Goal: Check status: Check status

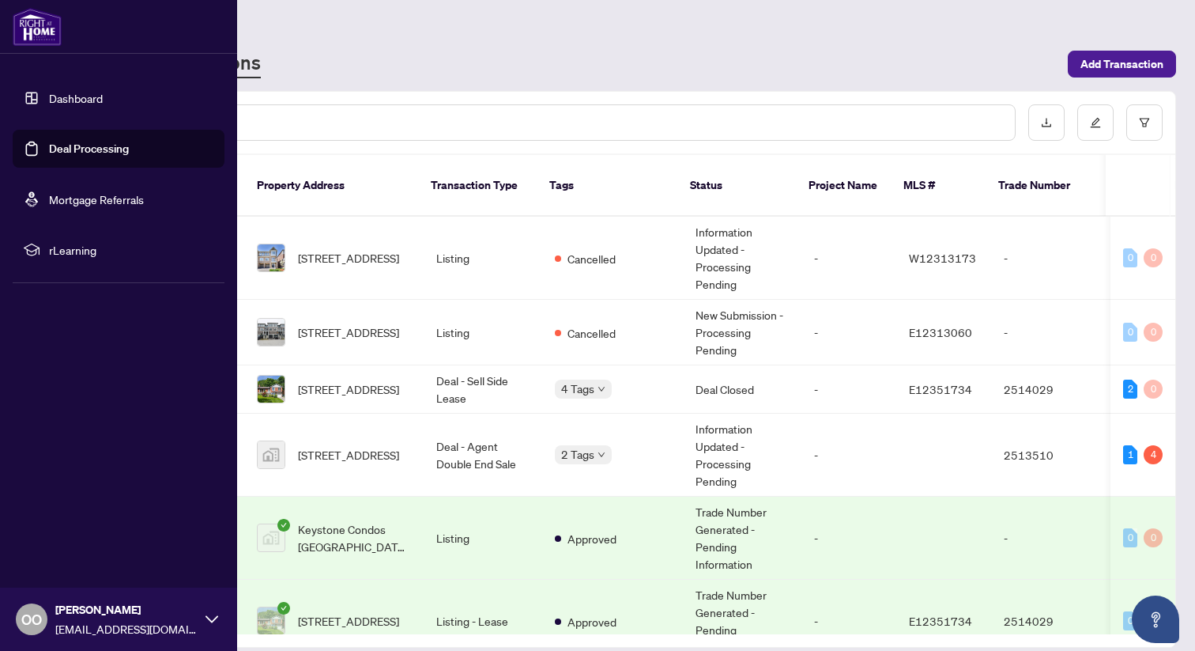
scroll to position [0, 2]
click at [49, 148] on link "Deal Processing" at bounding box center [89, 149] width 80 height 14
click at [55, 100] on link "Dashboard" at bounding box center [76, 98] width 54 height 14
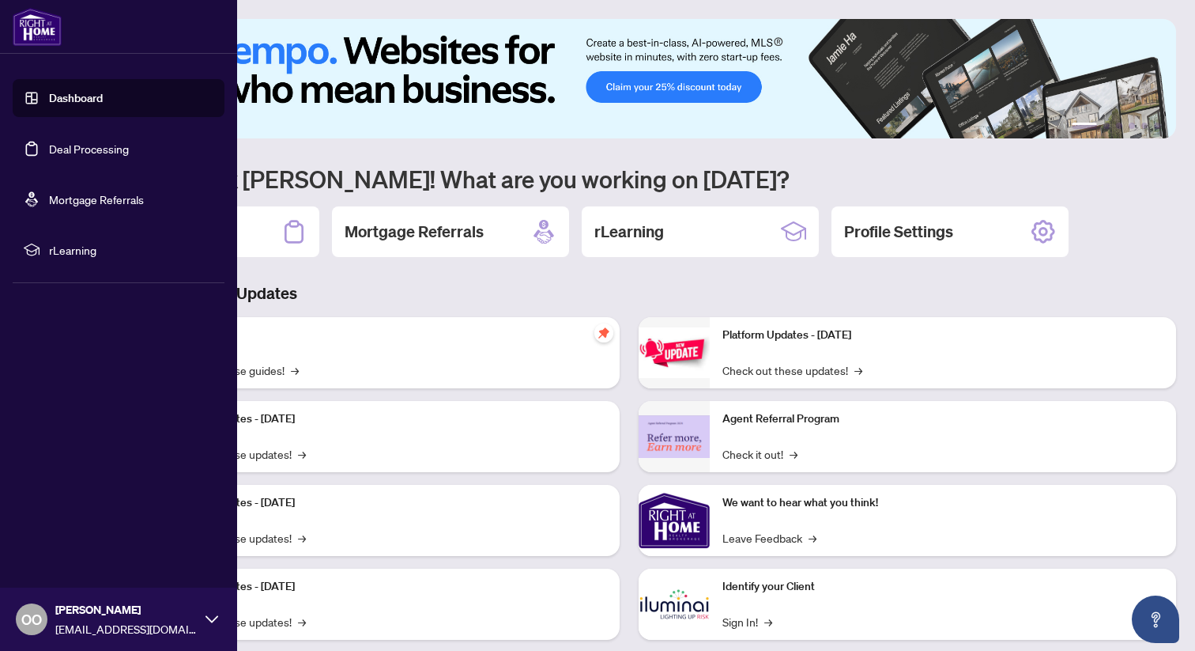
click at [68, 147] on link "Deal Processing" at bounding box center [89, 149] width 80 height 14
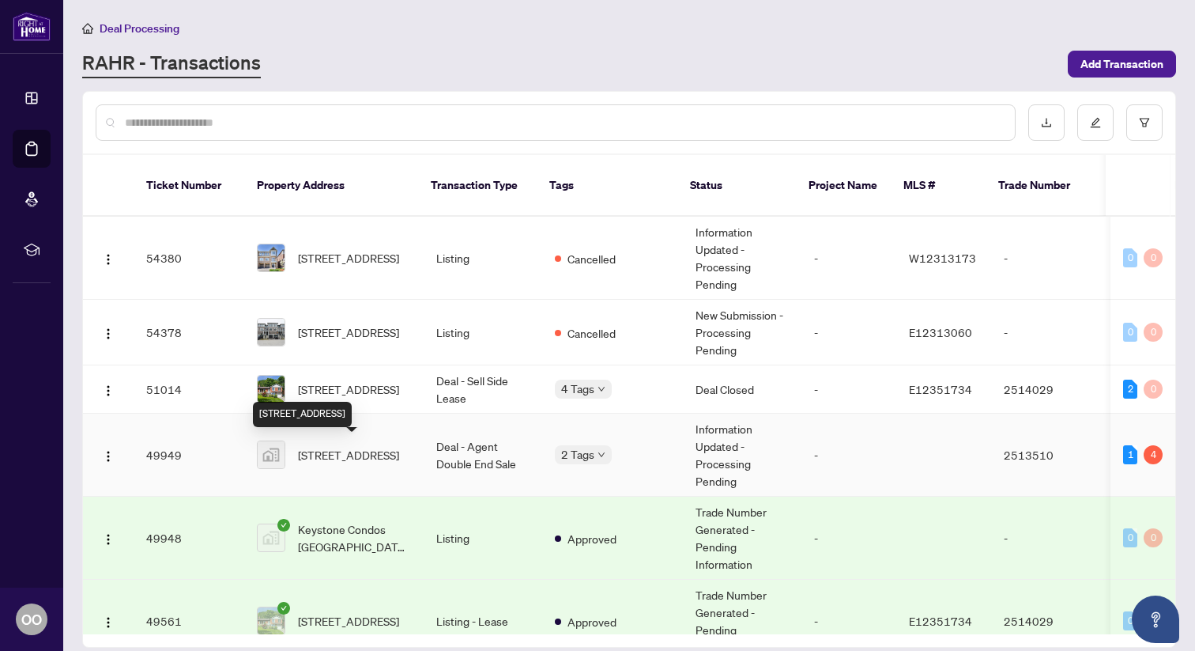
click at [336, 459] on span "[STREET_ADDRESS]" at bounding box center [348, 454] width 101 height 17
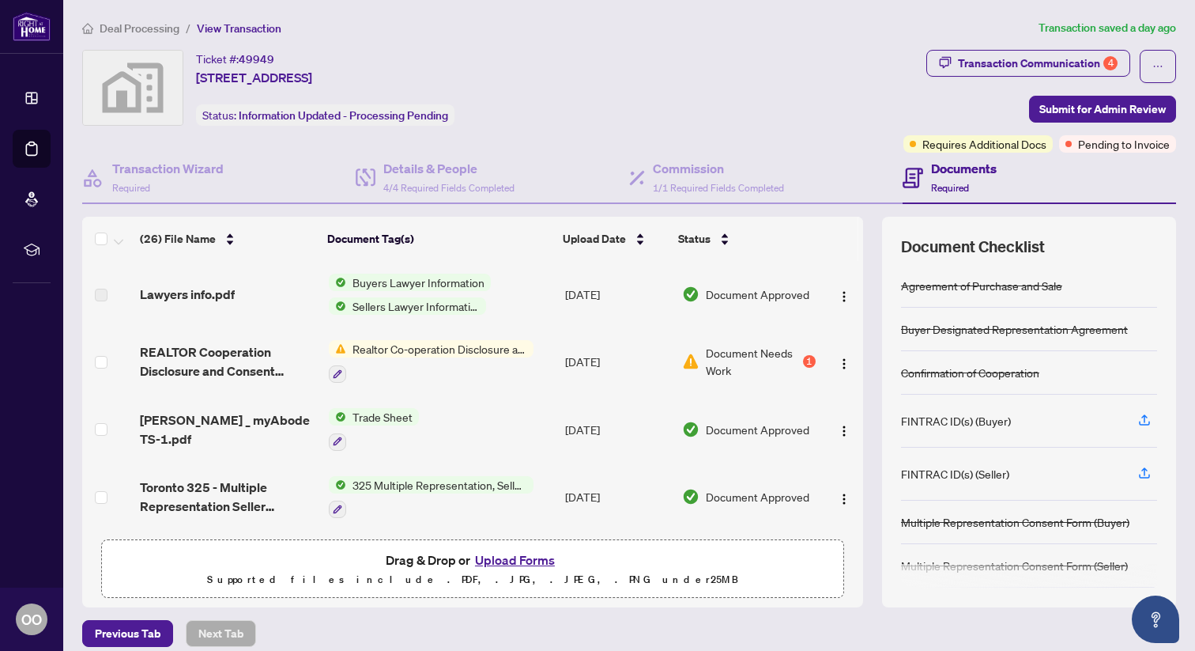
click at [752, 352] on span "Document Needs Work" at bounding box center [753, 361] width 94 height 35
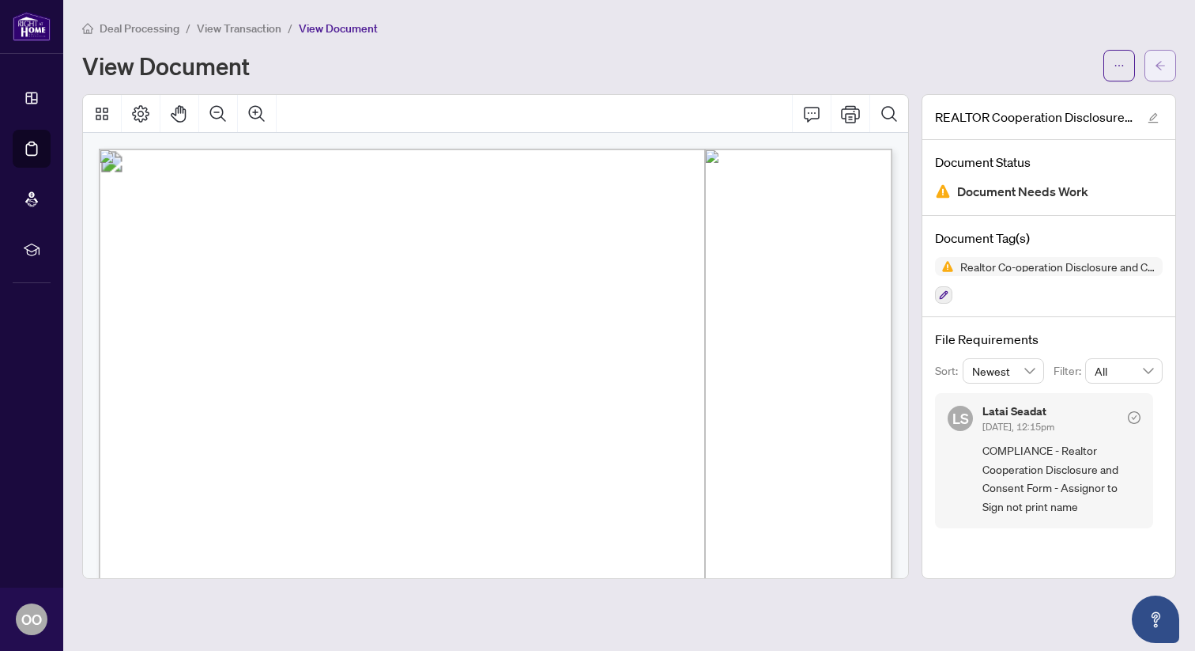
click at [1155, 70] on span "button" at bounding box center [1160, 65] width 11 height 25
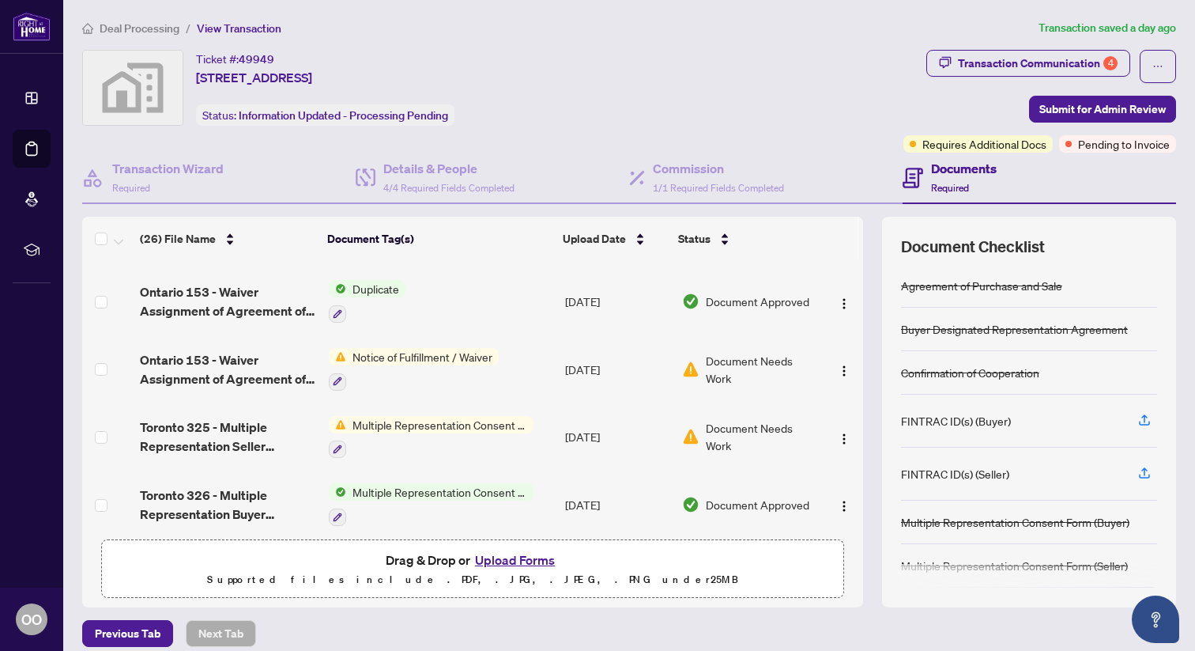
scroll to position [605, 0]
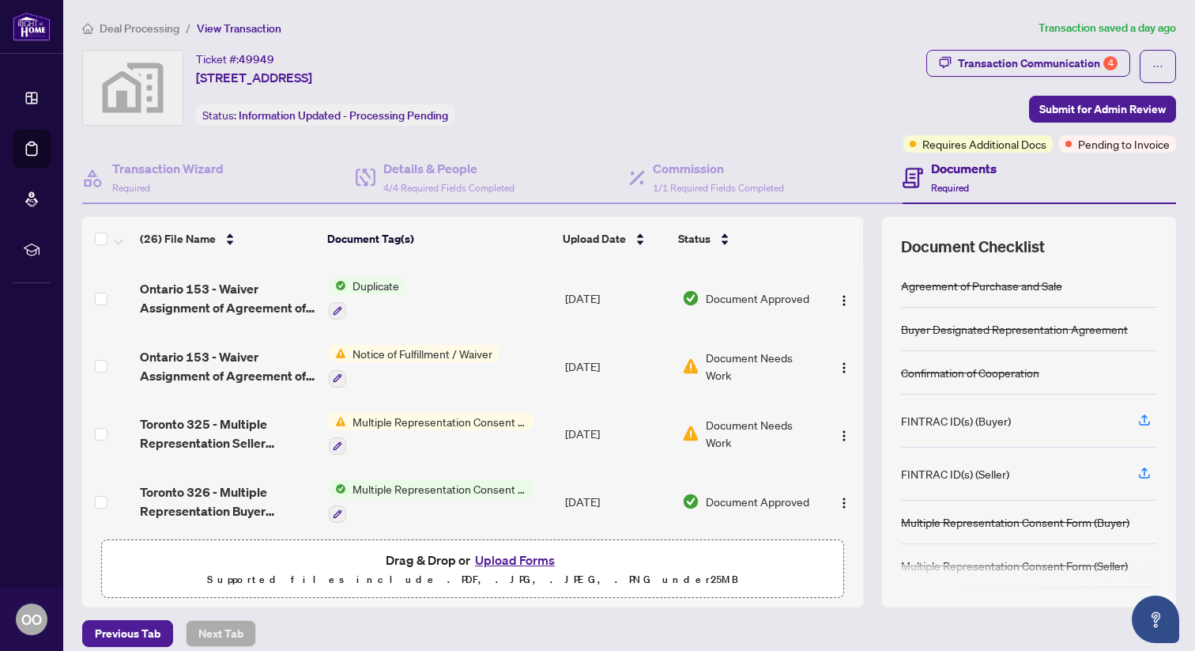
click at [740, 349] on span "Document Needs Work" at bounding box center [761, 366] width 110 height 35
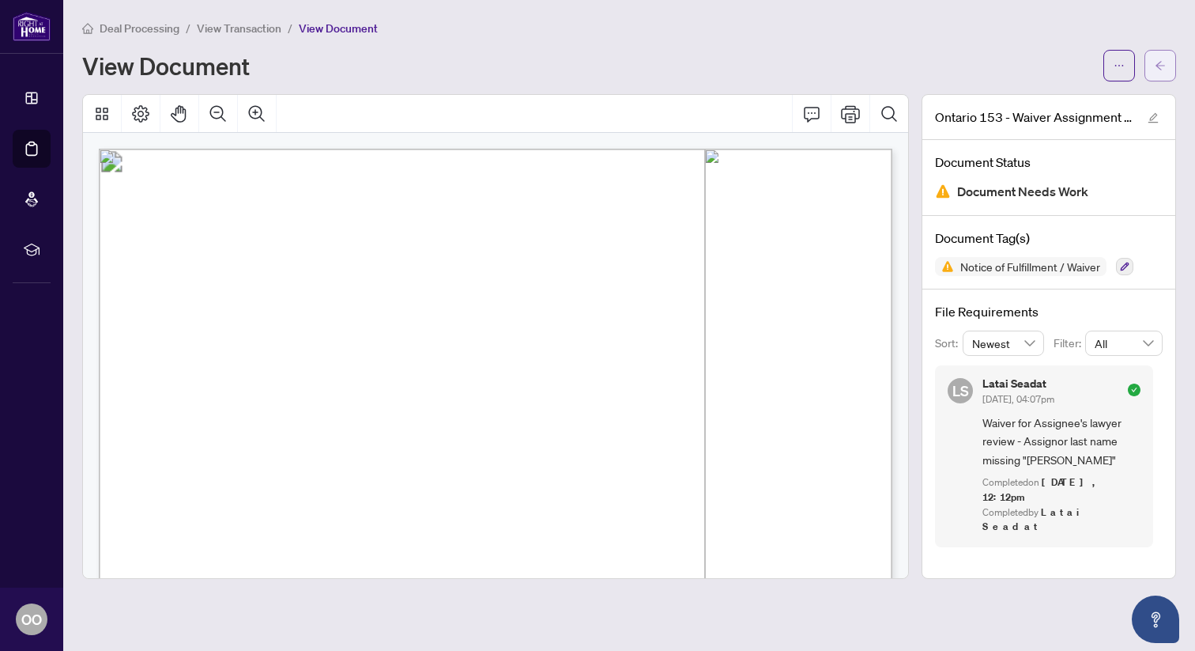
click at [1155, 71] on span "button" at bounding box center [1160, 65] width 11 height 25
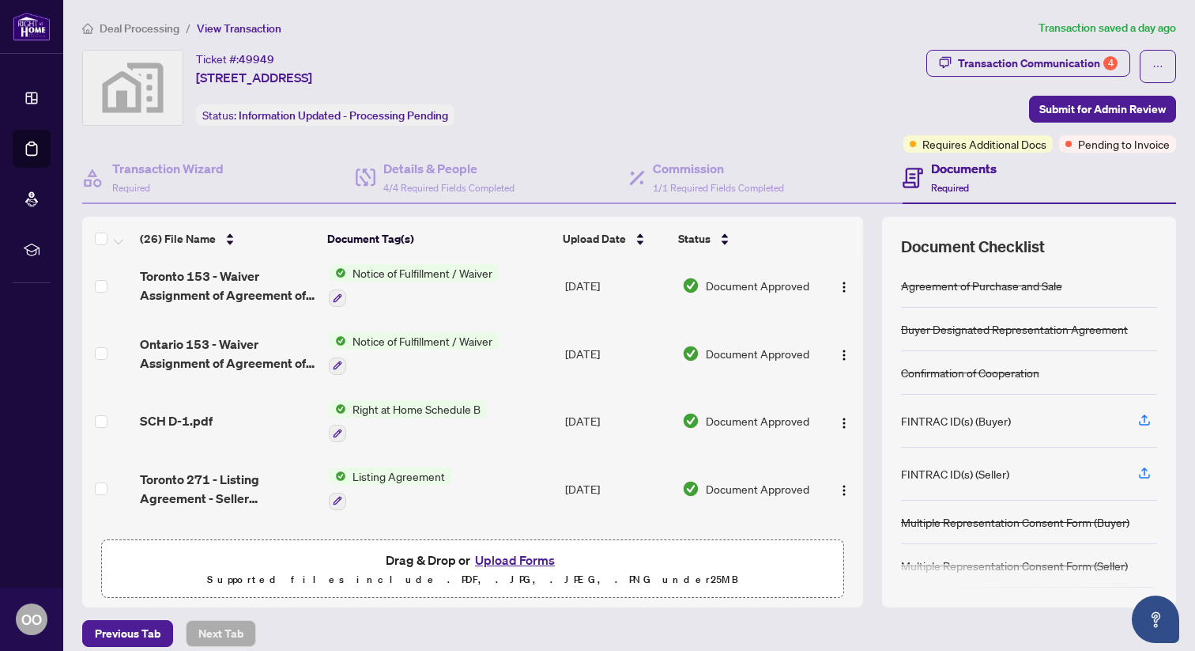
scroll to position [289, 0]
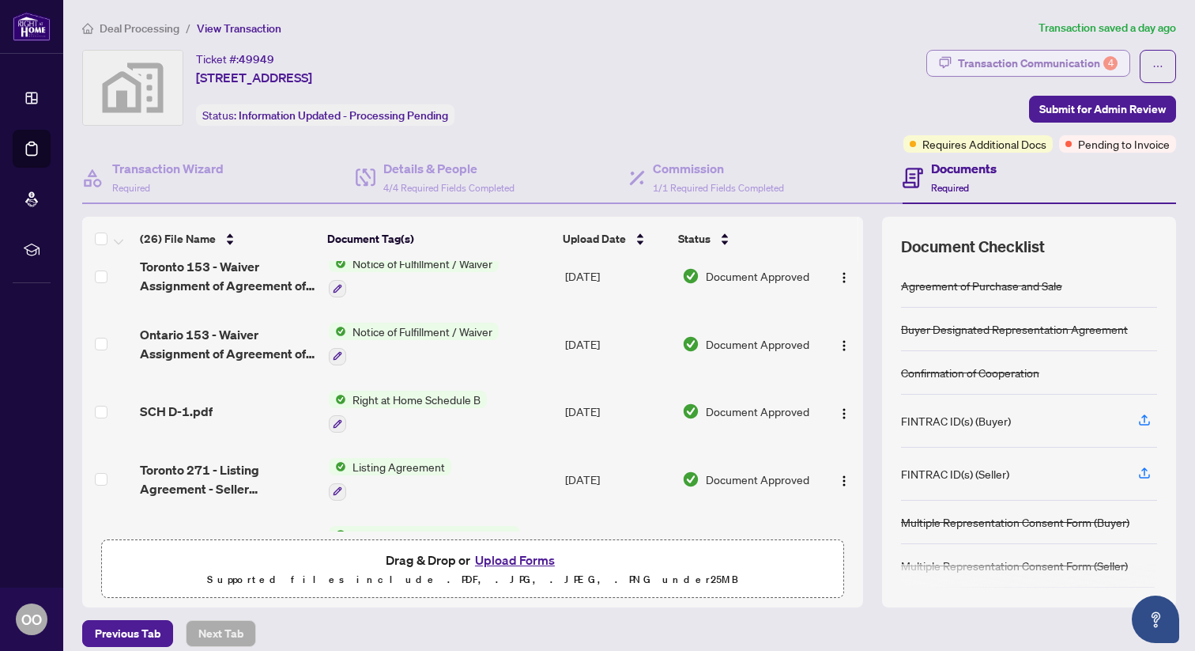
click at [1062, 70] on div "Transaction Communication 4" at bounding box center [1038, 63] width 160 height 25
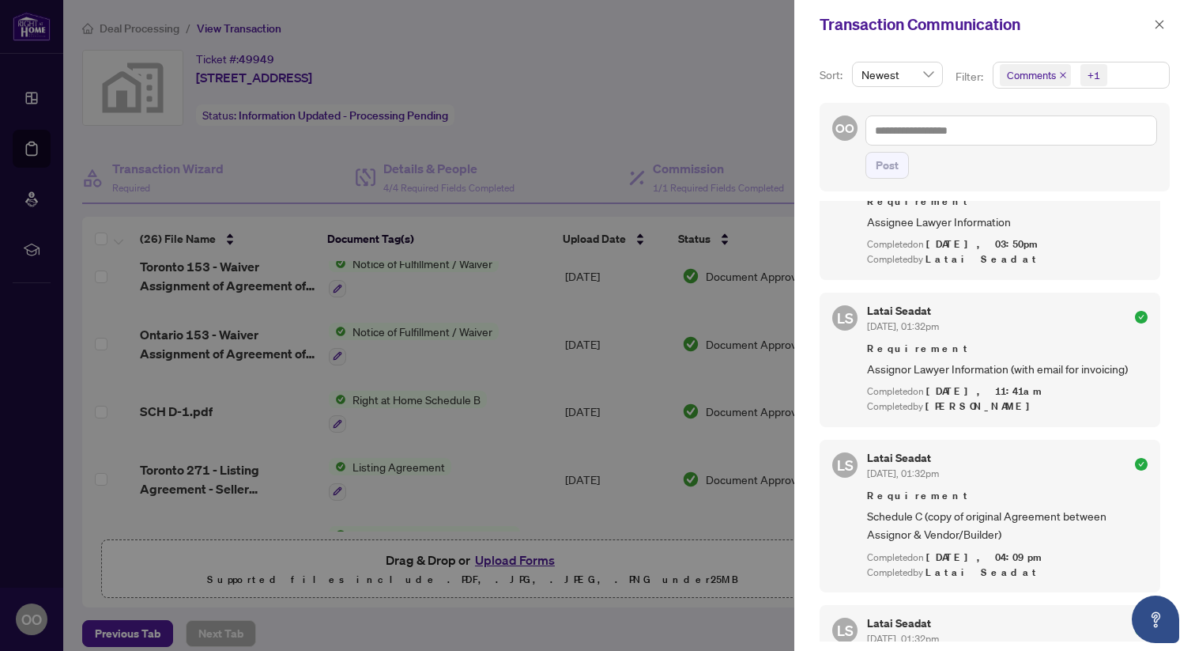
scroll to position [1925, 0]
click at [1159, 23] on icon "close" at bounding box center [1160, 24] width 9 height 9
